Goal: Task Accomplishment & Management: Use online tool/utility

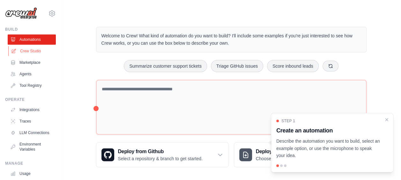
click at [27, 48] on link "Crew Studio" at bounding box center [32, 51] width 48 height 10
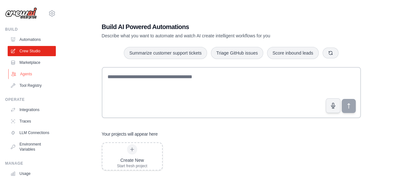
click at [26, 75] on link "Agents" at bounding box center [32, 74] width 48 height 10
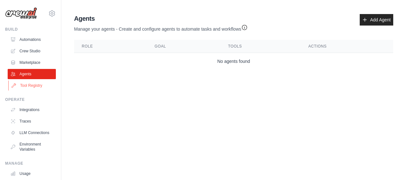
click at [33, 86] on link "Tool Registry" at bounding box center [32, 85] width 48 height 10
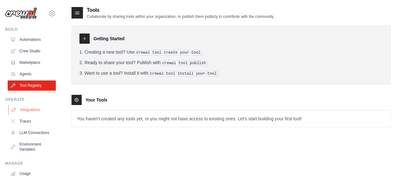
scroll to position [1, 0]
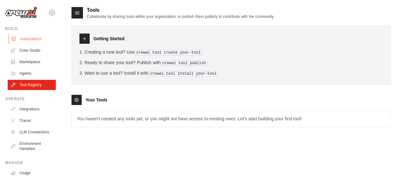
click at [33, 35] on link "Automations" at bounding box center [32, 39] width 48 height 10
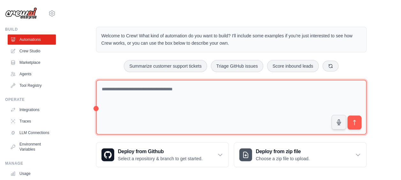
click at [139, 94] on textarea at bounding box center [231, 107] width 271 height 55
type textarea "**********"
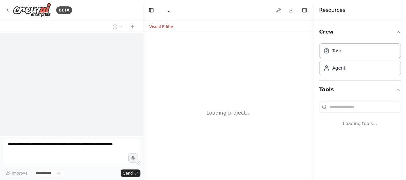
select select "****"
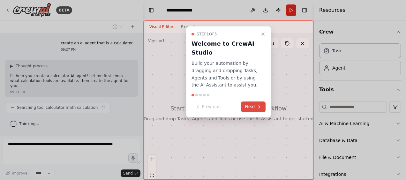
click at [254, 107] on button "Next" at bounding box center [253, 107] width 25 height 11
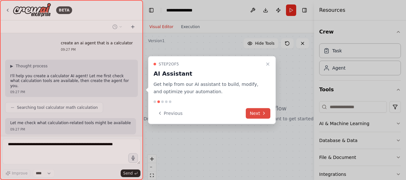
scroll to position [34, 0]
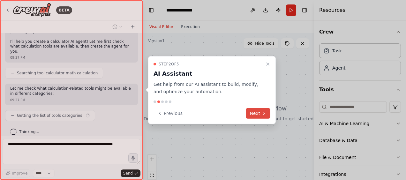
click at [259, 113] on button "Next" at bounding box center [258, 113] width 25 height 11
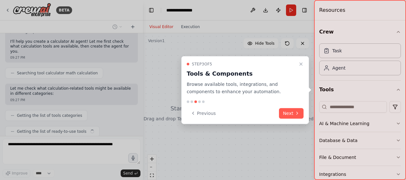
scroll to position [50, 0]
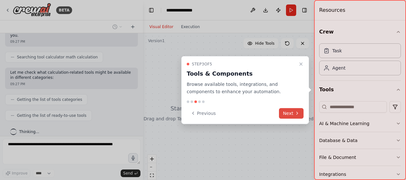
click at [287, 111] on button "Next" at bounding box center [291, 113] width 25 height 11
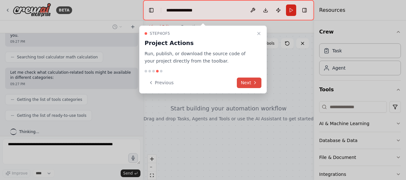
click at [248, 80] on button "Next" at bounding box center [249, 83] width 25 height 11
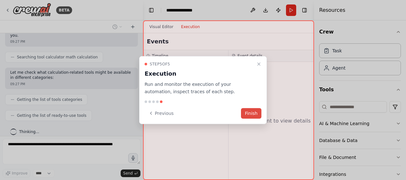
click at [249, 111] on button "Finish" at bounding box center [251, 113] width 20 height 11
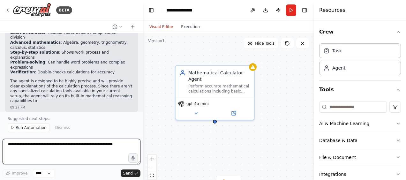
scroll to position [222, 0]
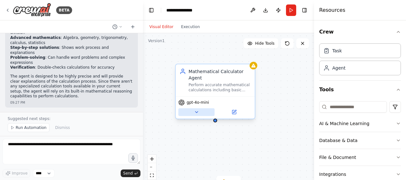
click at [198, 114] on icon at bounding box center [196, 112] width 5 height 5
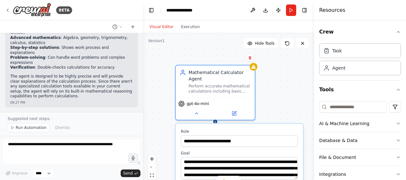
click at [263, 91] on div "**********" at bounding box center [228, 113] width 171 height 160
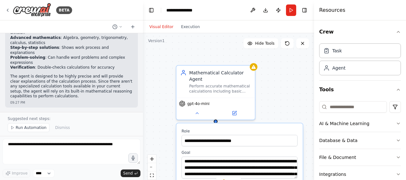
scroll to position [46, 0]
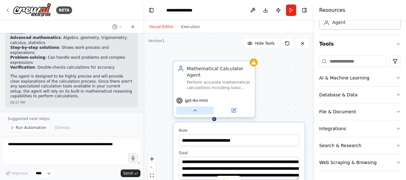
click at [195, 111] on icon at bounding box center [194, 110] width 5 height 5
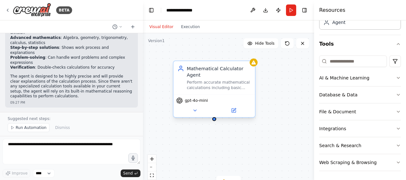
click at [254, 66] on div "Mathematical Calculator Agent Perform accurate mathematical calculations includ…" at bounding box center [214, 77] width 81 height 33
click at [220, 81] on div "Perform accurate mathematical calculations including basic arithmetic, advanced…" at bounding box center [219, 85] width 64 height 11
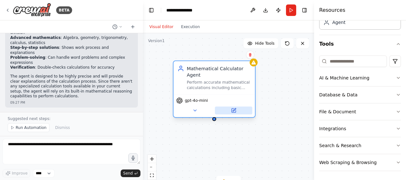
click at [233, 110] on icon at bounding box center [234, 111] width 4 height 4
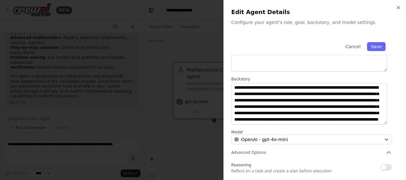
scroll to position [108, 0]
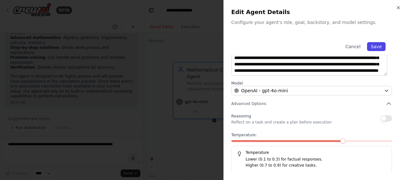
click at [377, 45] on button "Save" at bounding box center [376, 46] width 19 height 9
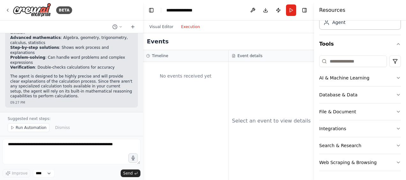
click at [189, 27] on button "Execution" at bounding box center [190, 27] width 27 height 8
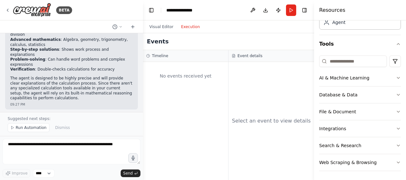
scroll to position [221, 0]
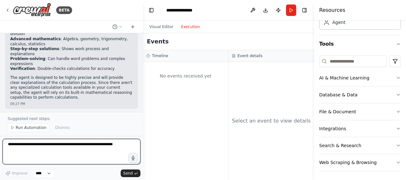
click at [32, 152] on textarea at bounding box center [72, 152] width 138 height 26
type textarea "***"
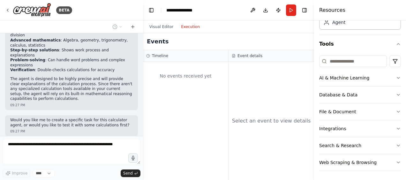
scroll to position [236, 0]
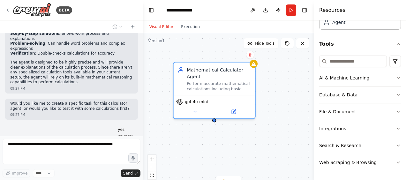
click at [155, 27] on button "Visual Editor" at bounding box center [162, 27] width 32 height 8
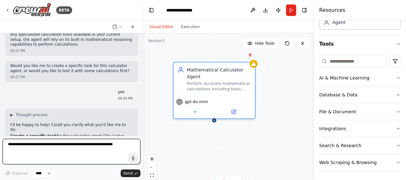
scroll to position [279, 0]
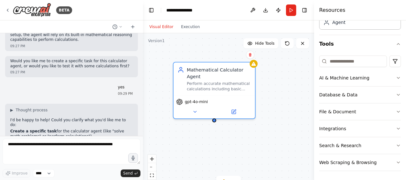
click at [80, 149] on p "Which option would you prefer, or do you have something else in mind?" at bounding box center [71, 154] width 123 height 10
click at [141, 112] on div at bounding box center [142, 90] width 3 height 180
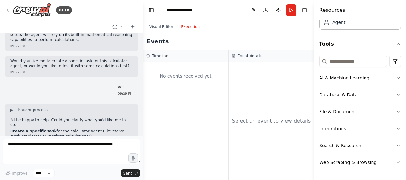
click at [184, 27] on button "Execution" at bounding box center [190, 27] width 27 height 8
click at [162, 27] on button "Visual Editor" at bounding box center [162, 27] width 32 height 8
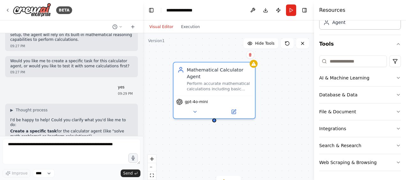
click at [280, 162] on div "Mathematical Calculator Agent Perform accurate mathematical calculations includ…" at bounding box center [228, 113] width 171 height 160
click at [59, 129] on li "Create a specific task for the calculator agent (like "solve math problems" or …" at bounding box center [71, 134] width 123 height 10
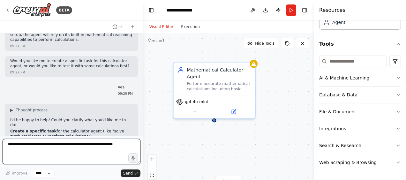
click at [29, 148] on textarea at bounding box center [72, 152] width 138 height 26
type textarea "**********"
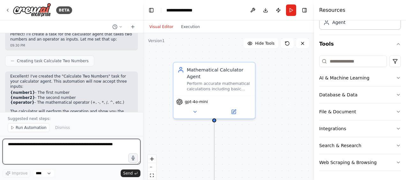
scroll to position [480, 0]
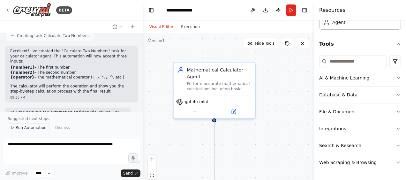
click at [34, 129] on span "Run Automation" at bounding box center [31, 127] width 31 height 5
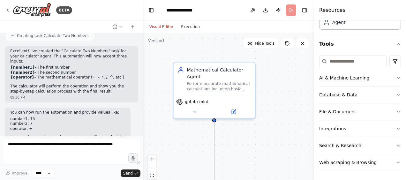
scroll to position [456, 0]
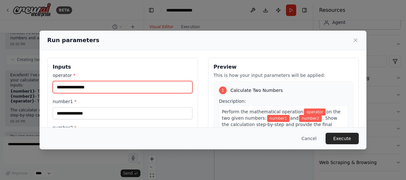
click at [77, 89] on input "operator *" at bounding box center [123, 87] width 140 height 12
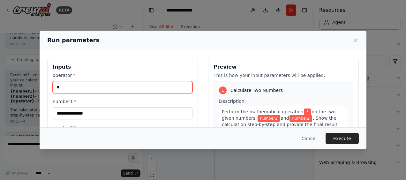
type input "*"
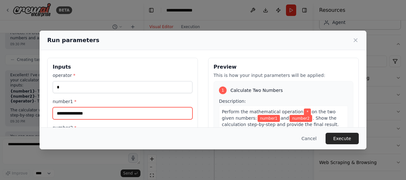
click at [66, 111] on input "number1 *" at bounding box center [123, 113] width 140 height 12
type input "*"
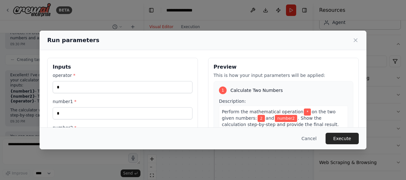
scroll to position [50, 0]
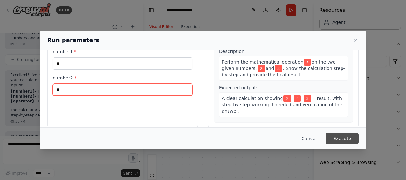
type input "*"
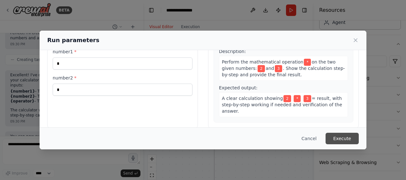
click at [340, 137] on button "Execute" at bounding box center [342, 138] width 33 height 11
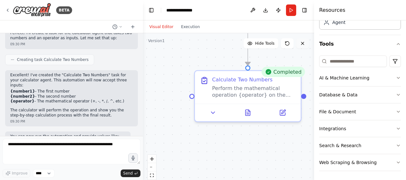
drag, startPoint x: 246, startPoint y: 100, endPoint x: 307, endPoint y: 41, distance: 84.7
click at [307, 41] on div "Version 1 Hide Tools .deletable-edge-delete-btn { width: 20px; height: 20px; bo…" at bounding box center [228, 113] width 171 height 160
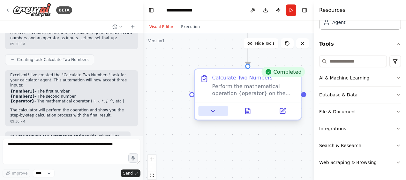
click at [212, 110] on icon at bounding box center [213, 111] width 4 height 2
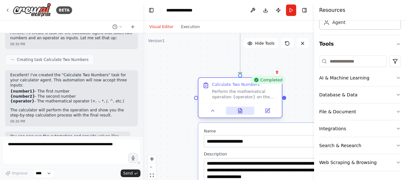
click at [242, 111] on icon at bounding box center [241, 111] width 4 height 4
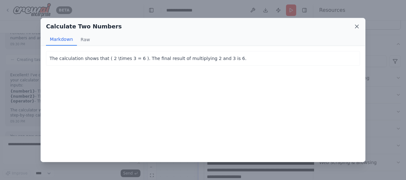
click at [356, 26] on icon at bounding box center [357, 26] width 6 height 6
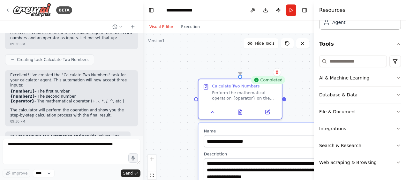
click at [302, 100] on div ".deletable-edge-delete-btn { width: 20px; height: 20px; border: 0px solid #ffff…" at bounding box center [228, 113] width 171 height 160
click at [212, 113] on icon at bounding box center [212, 110] width 5 height 5
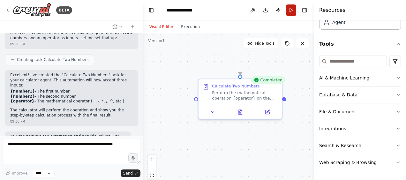
click at [290, 12] on button "Run" at bounding box center [291, 9] width 10 height 11
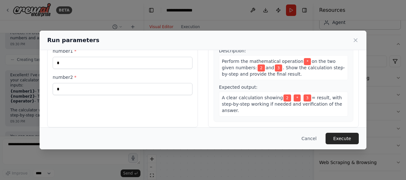
scroll to position [50, 0]
click at [342, 141] on button "Execute" at bounding box center [342, 138] width 33 height 11
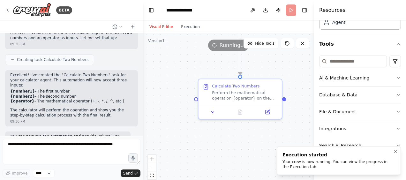
click at [317, 170] on li "Execution started Your crew is now running. You can view the progress in the Ex…" at bounding box center [339, 160] width 124 height 29
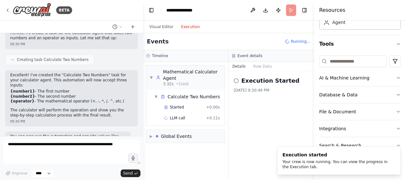
click at [187, 29] on button "Execution" at bounding box center [190, 27] width 27 height 8
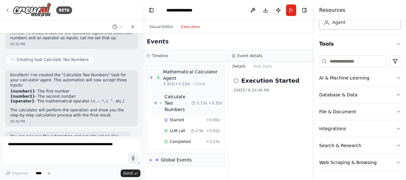
click at [155, 101] on span "▼" at bounding box center [155, 103] width 3 height 5
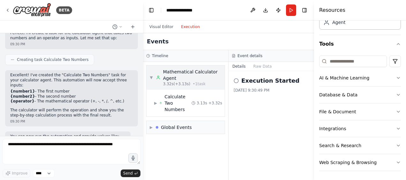
click at [151, 79] on span "▼" at bounding box center [151, 77] width 3 height 5
click at [158, 100] on div at bounding box center [157, 100] width 3 height 3
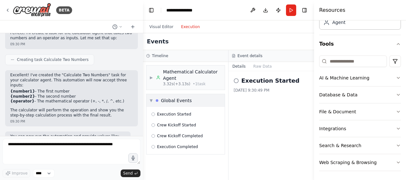
click at [159, 100] on div "Global Events" at bounding box center [174, 100] width 36 height 6
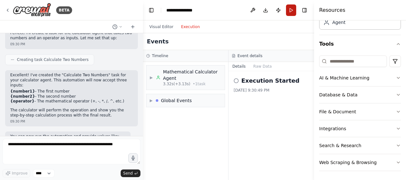
click at [293, 11] on button "Run" at bounding box center [291, 9] width 10 height 11
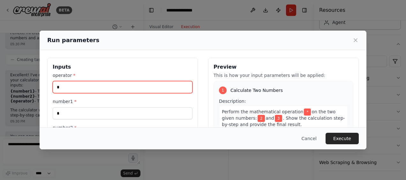
click at [107, 92] on input "*" at bounding box center [123, 87] width 140 height 12
type input "*"
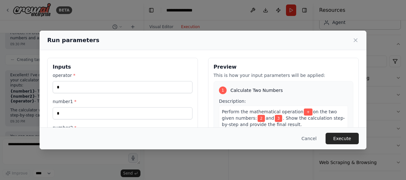
scroll to position [50, 0]
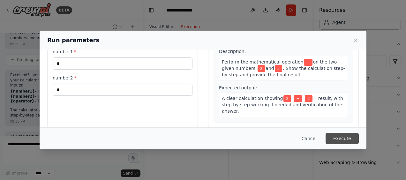
click at [344, 138] on button "Execute" at bounding box center [342, 138] width 33 height 11
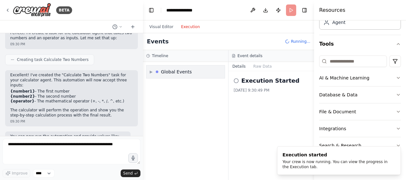
click at [152, 71] on span "▶" at bounding box center [151, 71] width 3 height 5
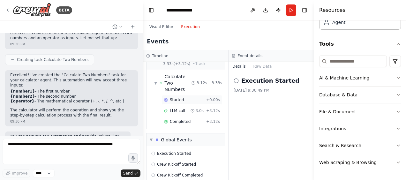
scroll to position [39, 0]
